Goal: Use online tool/utility: Utilize a website feature to perform a specific function

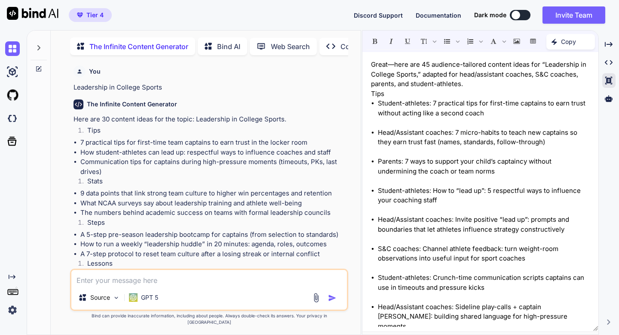
scroll to position [1130, 0]
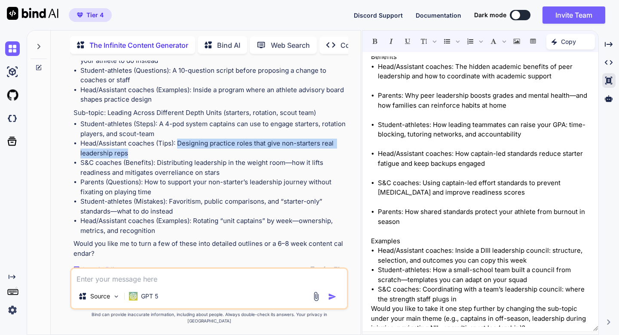
drag, startPoint x: 179, startPoint y: 142, endPoint x: 176, endPoint y: 151, distance: 9.9
click at [176, 151] on li "Head/Assistant coaches (Tips): Designing practice roles that give non-starters …" at bounding box center [213, 147] width 266 height 19
copy li "Designing practice roles that give non-starters real leadership reps"
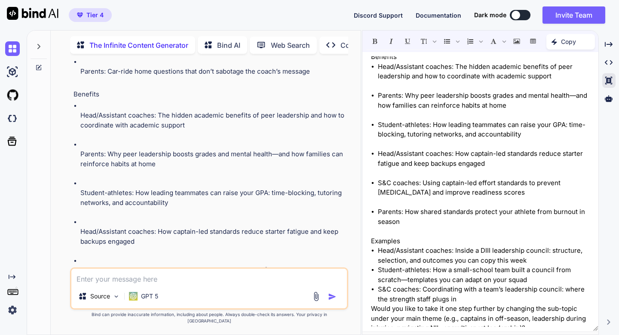
scroll to position [1976, 0]
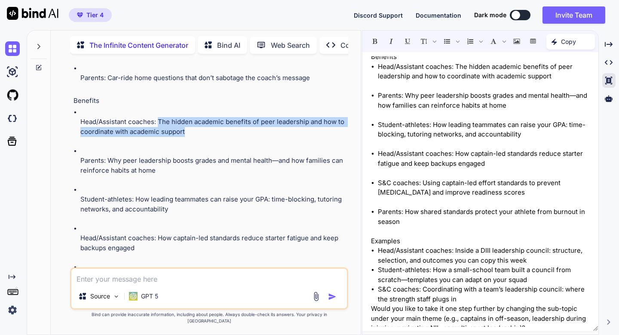
drag, startPoint x: 188, startPoint y: 134, endPoint x: 158, endPoint y: 121, distance: 33.1
click at [158, 121] on p "Head/Assistant coaches: The hidden academic benefits of peer leadership and how…" at bounding box center [213, 126] width 266 height 19
copy p "The hidden academic benefits of peer leadership and how to coordinate with acad…"
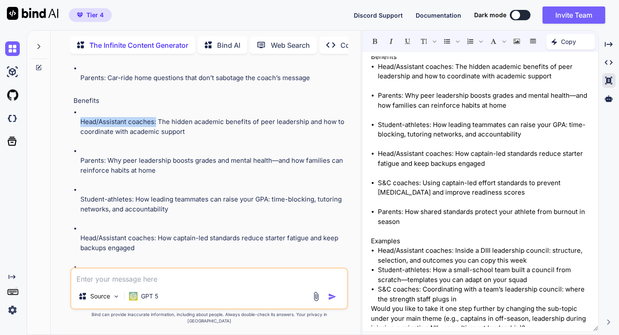
drag, startPoint x: 156, startPoint y: 122, endPoint x: 80, endPoint y: 121, distance: 76.1
click at [80, 121] on ul "Head/Assistant coaches: The hidden academic benefits of peer leadership and how…" at bounding box center [210, 219] width 273 height 223
copy p "Head/Assistant coaches:"
click at [209, 46] on icon at bounding box center [209, 45] width 9 height 9
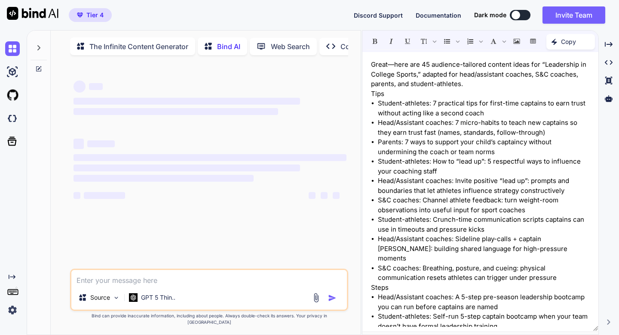
click at [559, 40] on icon "Created with Pixso." at bounding box center [556, 42] width 9 height 6
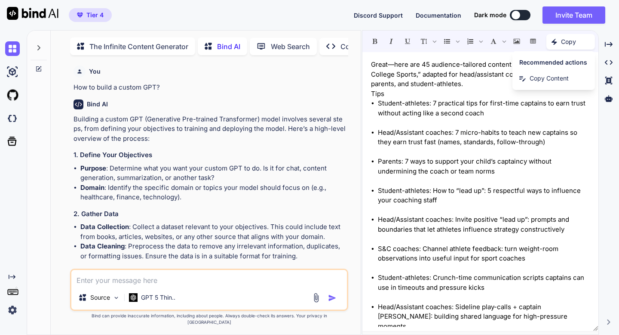
scroll to position [3, 0]
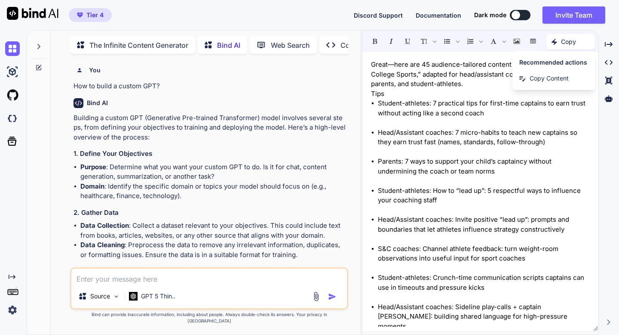
click at [277, 86] on p "How to build a custom GPT?" at bounding box center [210, 86] width 273 height 10
click at [38, 65] on icon at bounding box center [38, 67] width 5 height 5
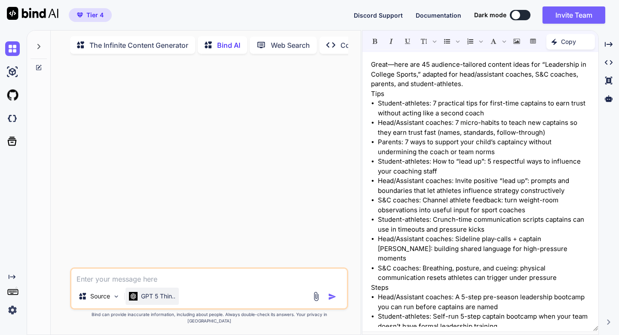
click at [152, 300] on p "GPT 5 Thin.." at bounding box center [158, 296] width 34 height 9
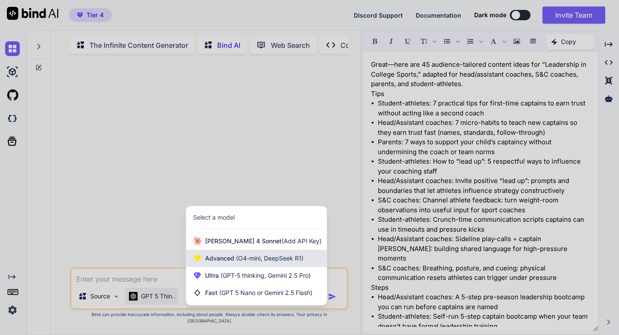
click at [207, 261] on span "Advanced (O4-mini, DeepSeek R1)" at bounding box center [254, 258] width 98 height 9
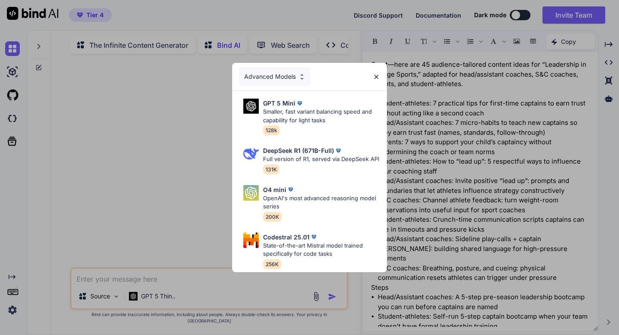
click at [377, 75] on img at bounding box center [376, 76] width 7 height 7
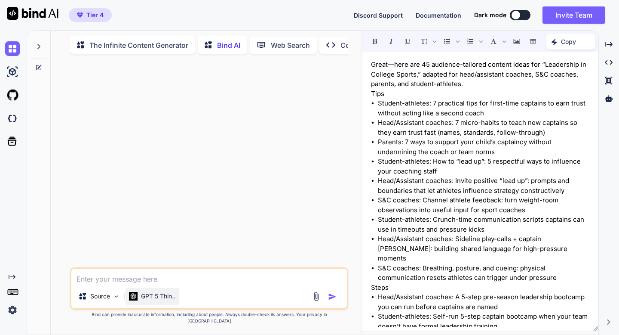
click at [148, 300] on p "GPT 5 Thin.." at bounding box center [158, 296] width 34 height 9
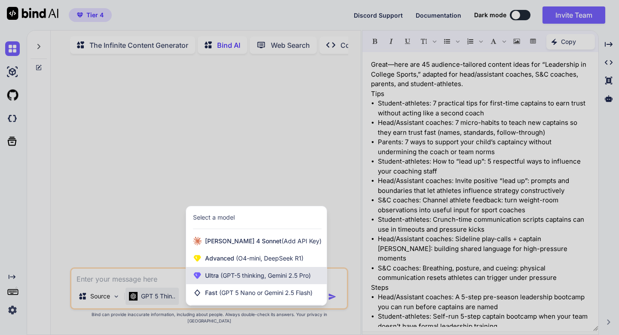
click at [209, 274] on div "Ultra (GPT-5 thinking, Gemini 2.5 Pro)" at bounding box center [256, 275] width 141 height 17
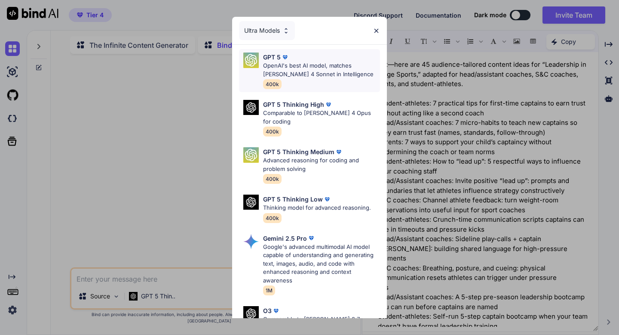
click at [274, 55] on p "GPT 5" at bounding box center [272, 56] width 18 height 9
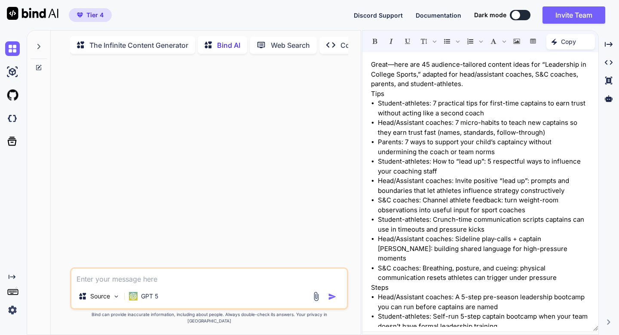
click at [154, 284] on textarea at bounding box center [208, 275] width 275 height 15
paste textarea "Lor ips do sitame consectetu adipiscing eli seddo eiusmodt incididu utlaboree d…"
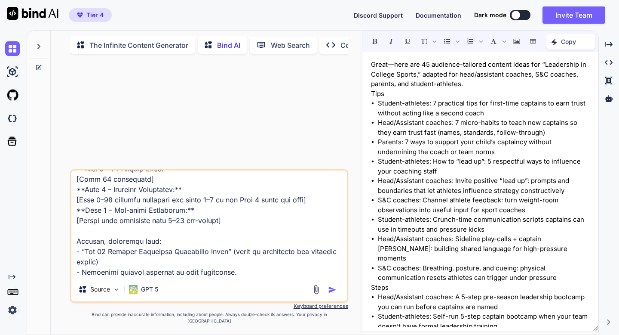
type textarea "Lor ips do sitame consectetu adipiscing eli seddo eiusmodt incididu utlaboree d…"
click at [332, 294] on img "button" at bounding box center [332, 289] width 9 height 9
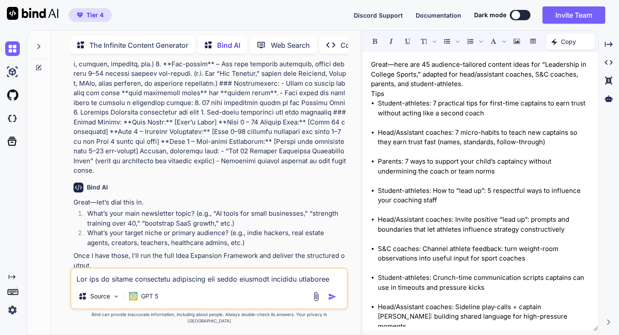
scroll to position [92, 0]
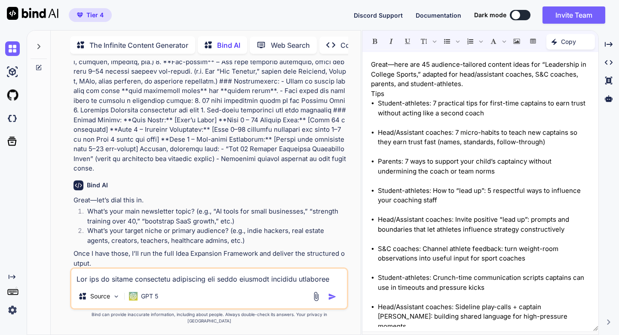
click at [227, 284] on textarea at bounding box center [208, 275] width 275 height 15
drag, startPoint x: 215, startPoint y: 202, endPoint x: 237, endPoint y: 202, distance: 21.9
click at [237, 206] on li "What’s your main newsletter topic? (e.g., “AI tools for small businesses,” “str…" at bounding box center [213, 215] width 266 height 19
drag, startPoint x: 302, startPoint y: 202, endPoint x: 216, endPoint y: 202, distance: 86.0
click at [216, 206] on li "What’s your main newsletter topic? (e.g., “AI tools for small businesses,” “str…" at bounding box center [213, 215] width 266 height 19
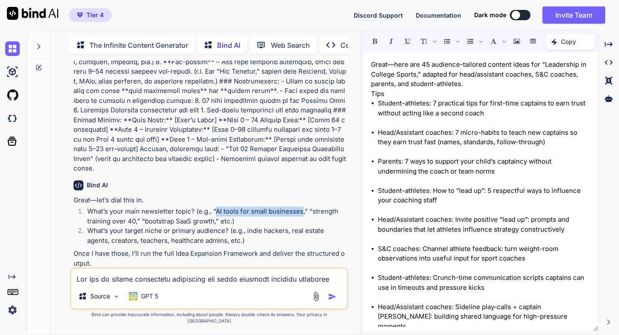
copy li "AI tools for small businesses"
click at [181, 282] on textarea at bounding box center [208, 275] width 275 height 15
paste textarea "AI tools for small businesses"
drag, startPoint x: 114, startPoint y: 286, endPoint x: 175, endPoint y: 284, distance: 60.7
click at [175, 284] on textarea "AI tools for small businesses" at bounding box center [208, 275] width 275 height 15
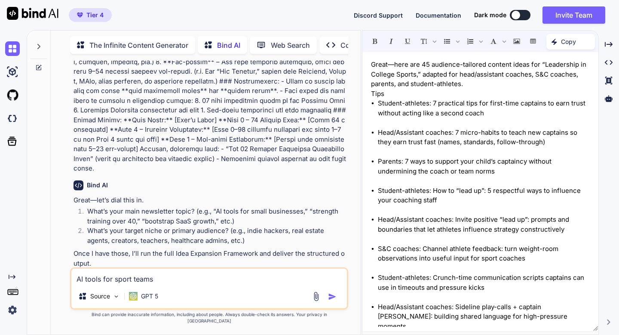
click at [76, 283] on textarea "AI tools for sport teams" at bounding box center [208, 275] width 275 height 15
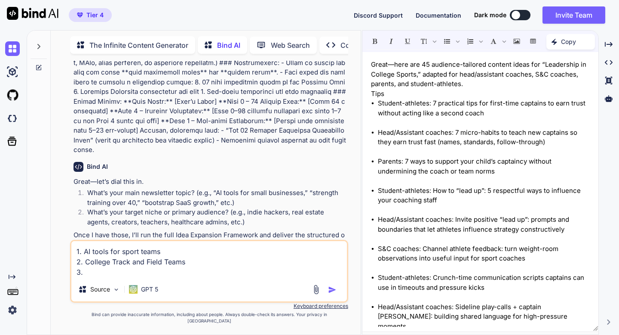
scroll to position [120, 0]
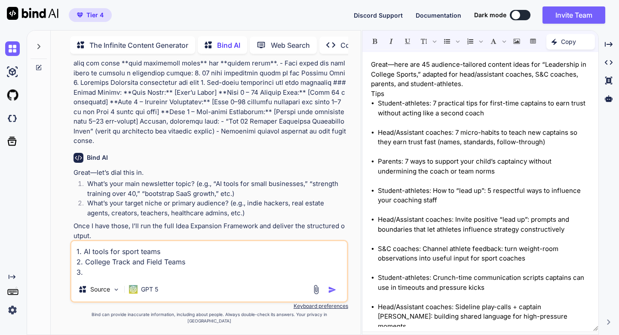
drag, startPoint x: 87, startPoint y: 279, endPoint x: 74, endPoint y: 278, distance: 13.8
click at [74, 277] on textarea "1. AI tools for sport teams 2. College Track and Field Teams 3." at bounding box center [208, 259] width 275 height 36
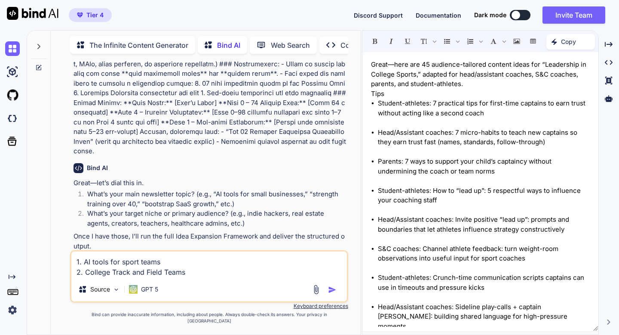
type textarea "1. AI tools for sport teams 2. College Track and Field Teams"
click at [330, 294] on img "button" at bounding box center [332, 289] width 9 height 9
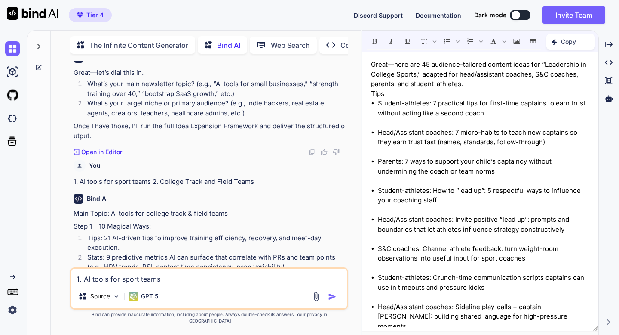
scroll to position [0, 0]
